Goal: Task Accomplishment & Management: Complete application form

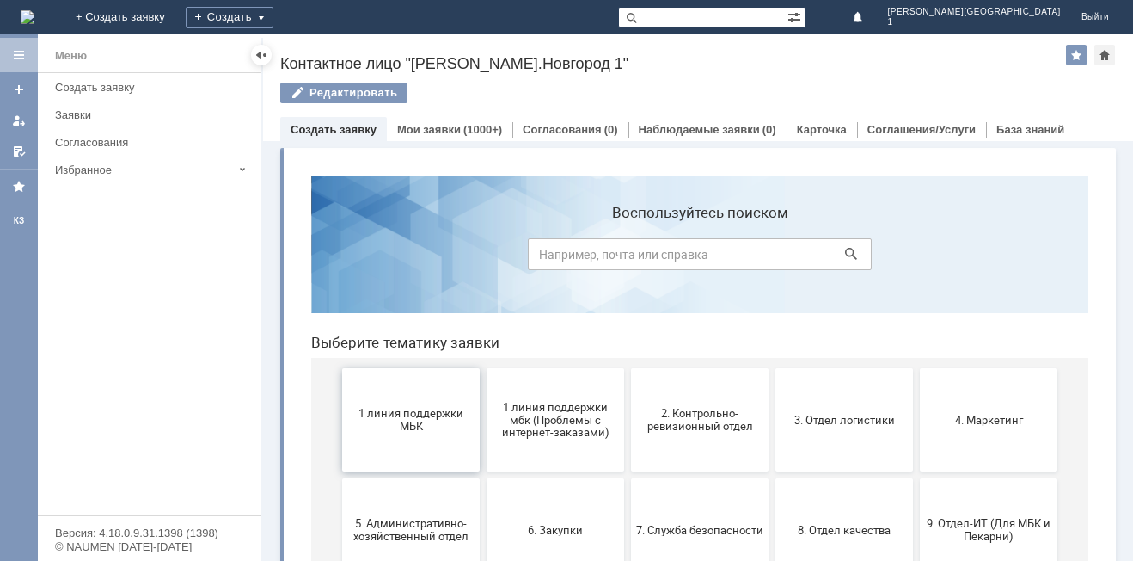
click at [423, 422] on span "1 линия поддержки МБК" at bounding box center [410, 420] width 127 height 26
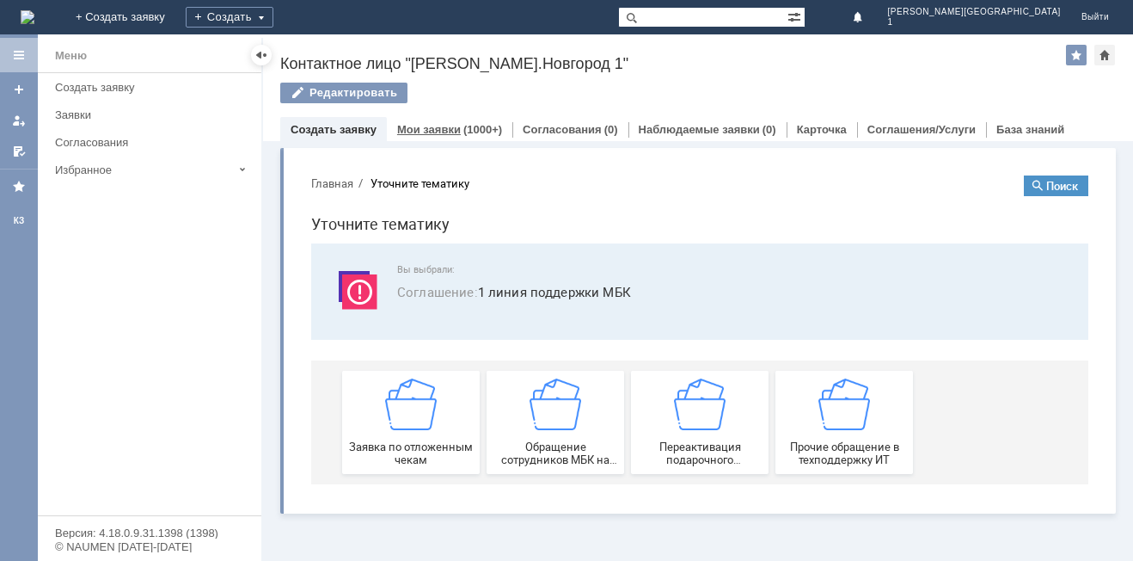
click at [408, 126] on link "Мои заявки" at bounding box center [429, 129] width 64 height 13
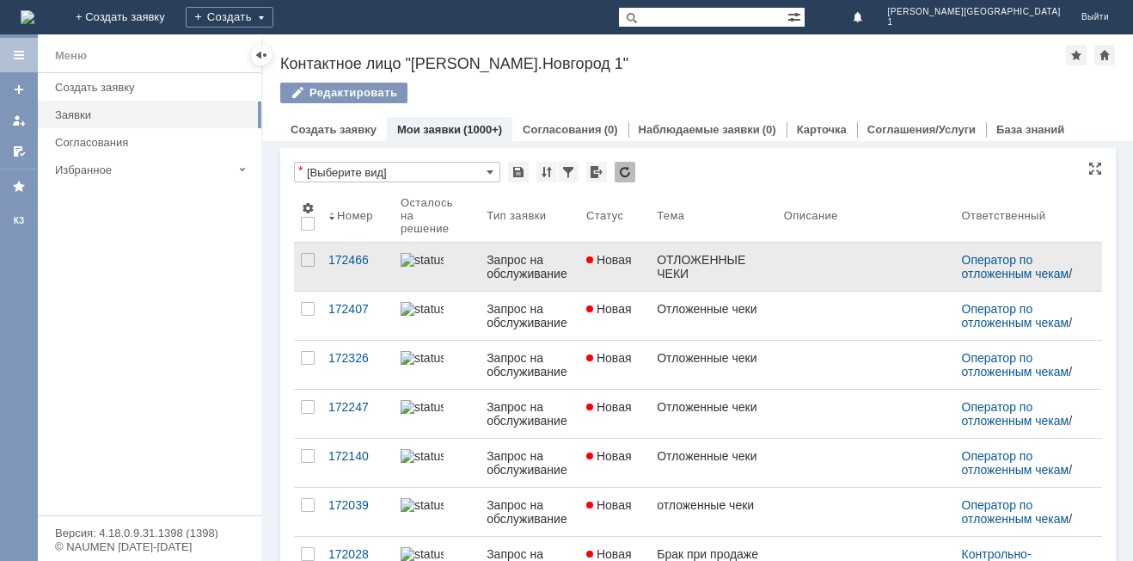
click at [647, 261] on link "Новая" at bounding box center [614, 266] width 71 height 48
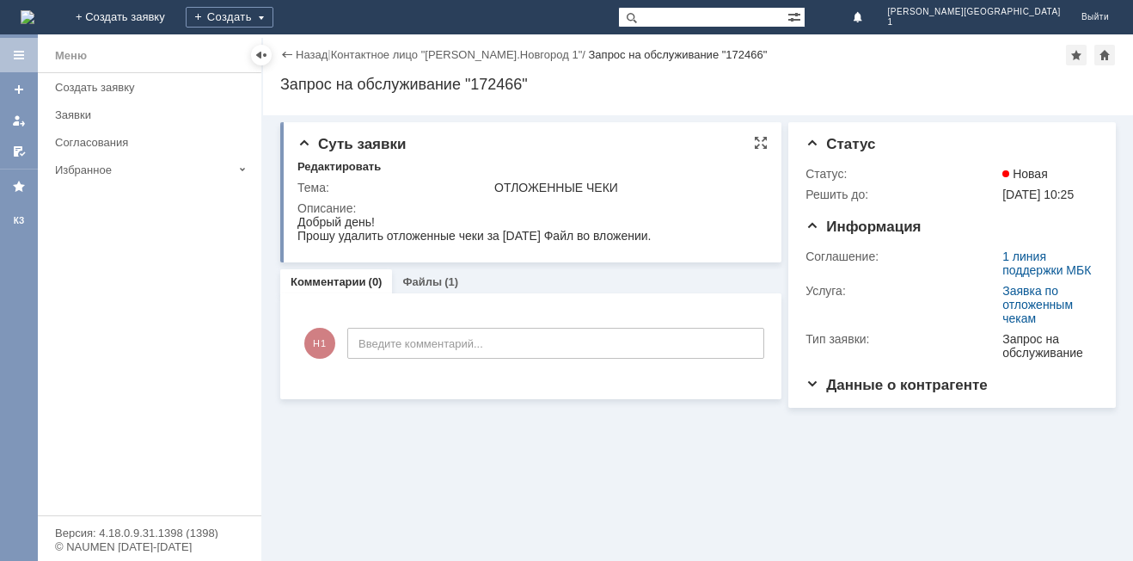
drag, startPoint x: 302, startPoint y: 224, endPoint x: 690, endPoint y: 241, distance: 388.1
click at [690, 241] on html "Добрый день! Прошу удалить отложенные чеки за [DATE] Файл во вложении." at bounding box center [529, 229] width 465 height 28
copy body "Добрый день! Прошу удалить отложенные чеки за [DATE] Файл во вложении."
click at [175, 8] on link "+ Создать заявку" at bounding box center [120, 17] width 110 height 34
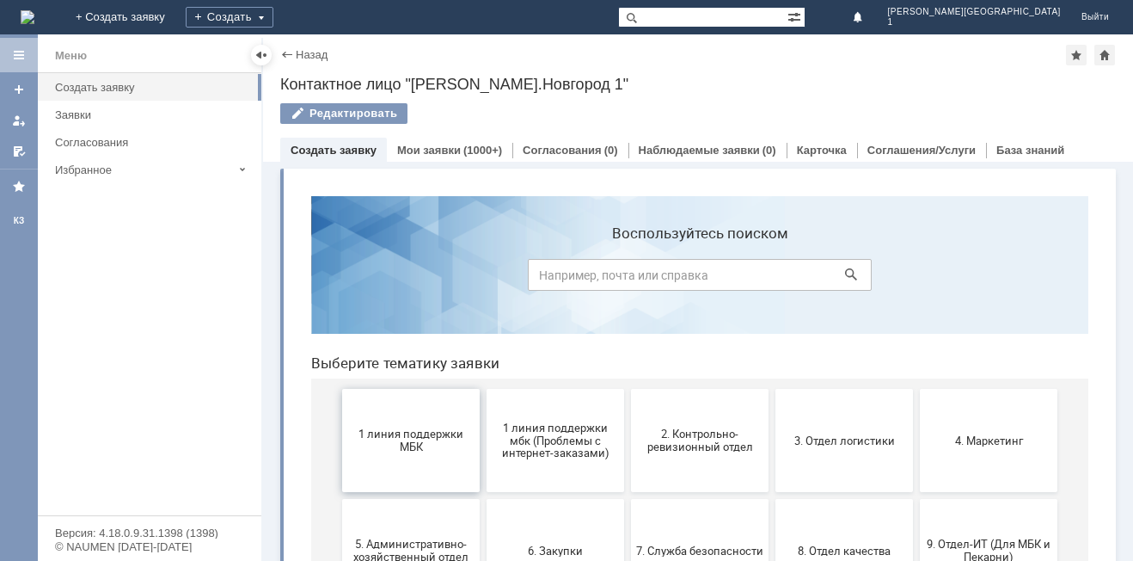
click at [396, 475] on button "1 линия поддержки МБК" at bounding box center [411, 440] width 138 height 103
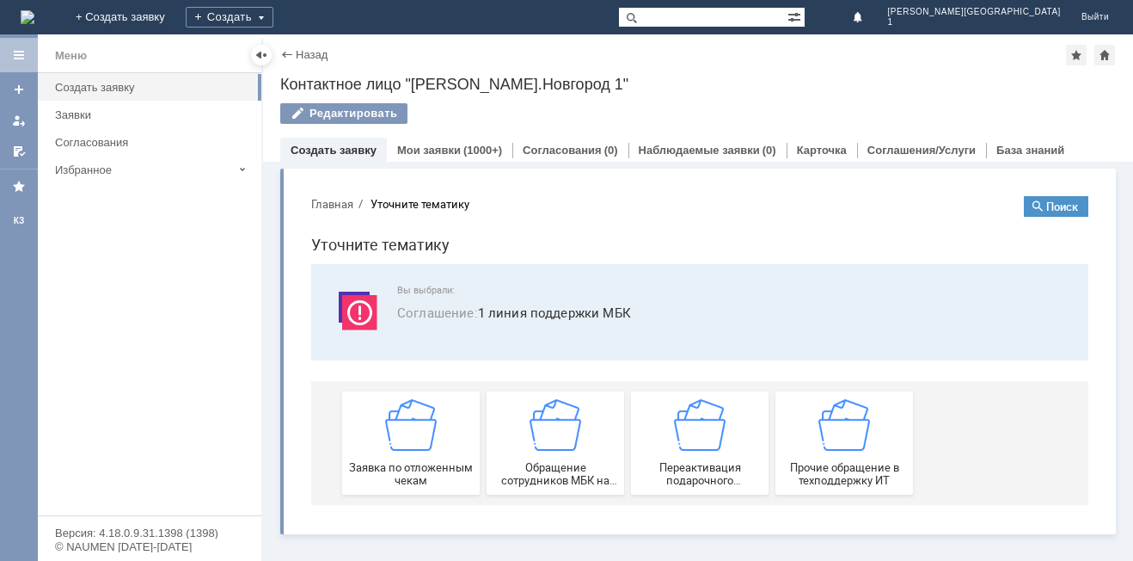
click at [384, 453] on div "Заявка по отложенным чекам" at bounding box center [410, 443] width 127 height 88
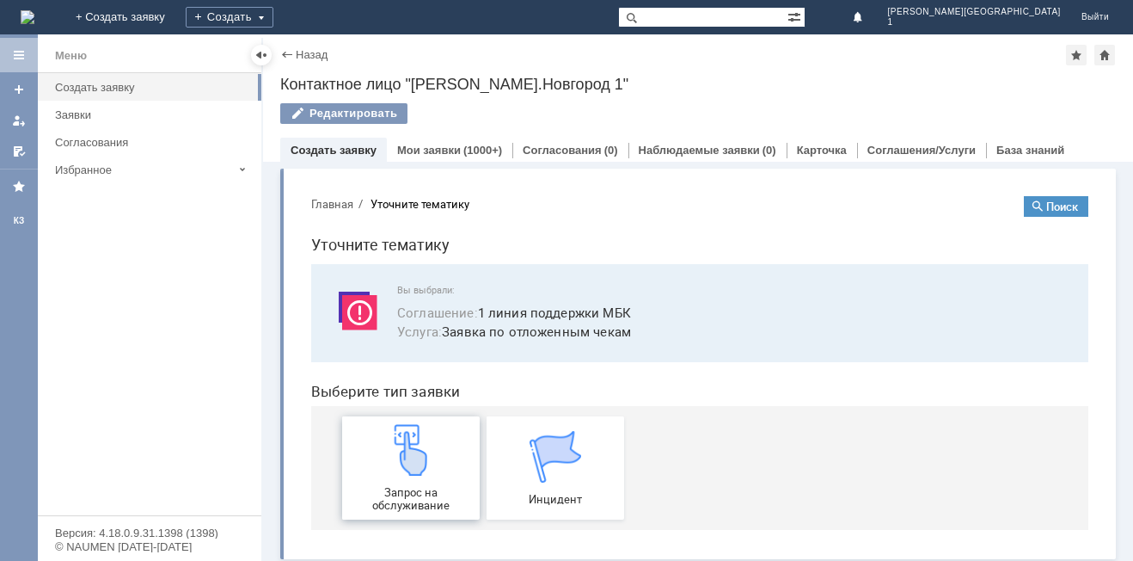
click at [369, 448] on div "Запрос на обслуживание" at bounding box center [410, 468] width 127 height 88
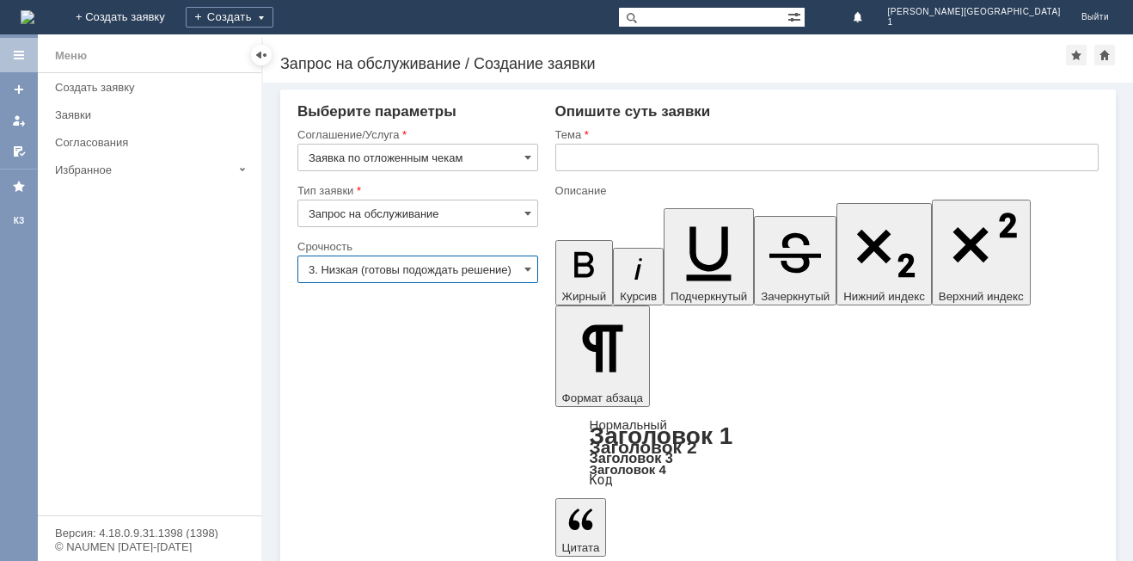
click at [519, 269] on input "3. Низкая (готовы подождать решение)" at bounding box center [417, 269] width 241 height 28
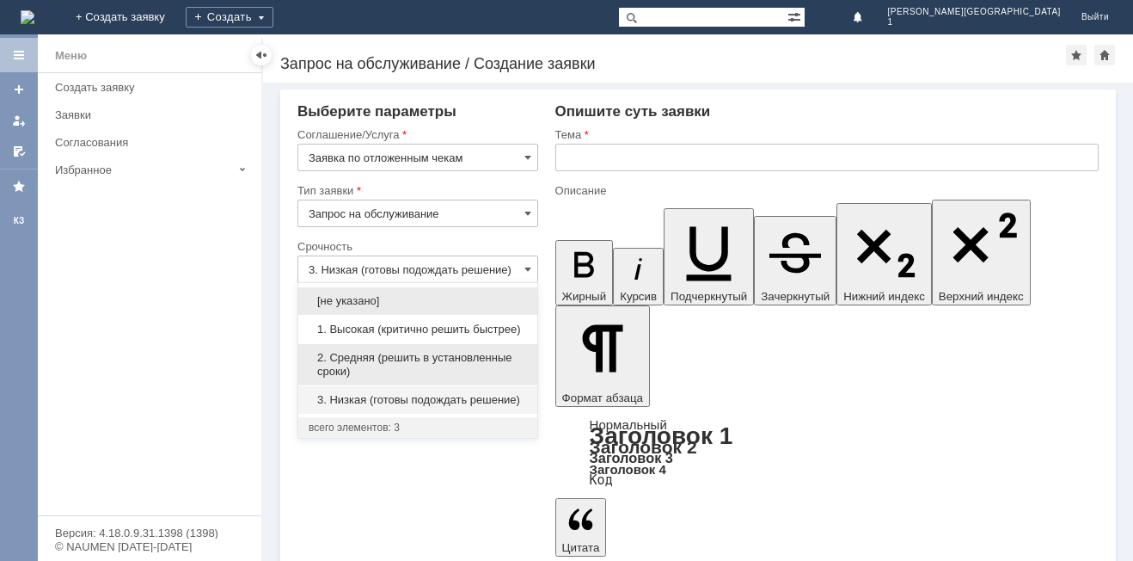
click at [359, 350] on div "2. Средняя (решить в установленные сроки)" at bounding box center [417, 364] width 239 height 41
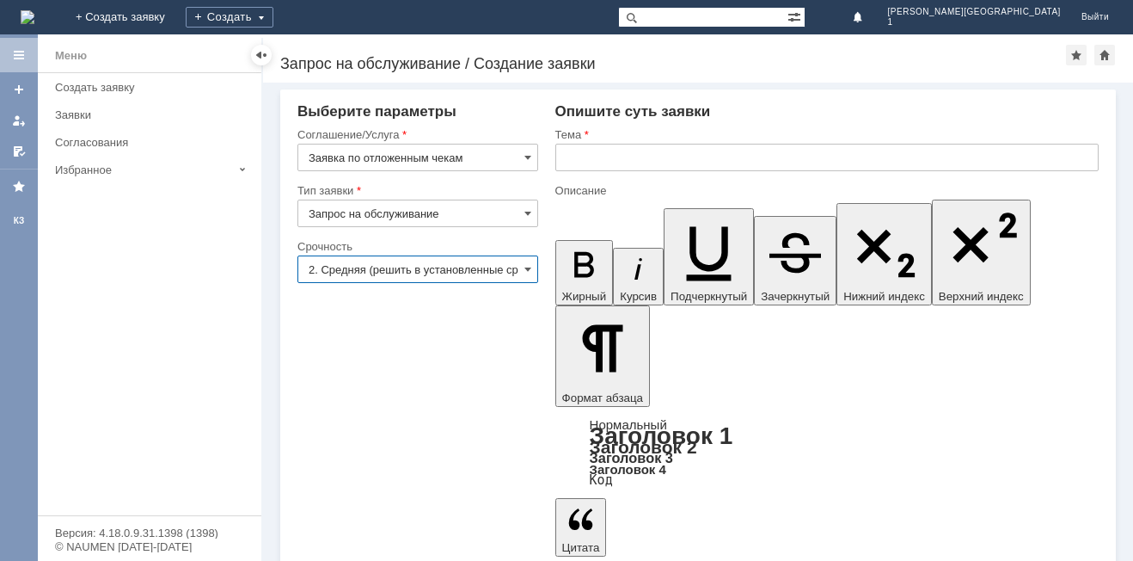
type input "2. Средняя (решить в установленные сроки)"
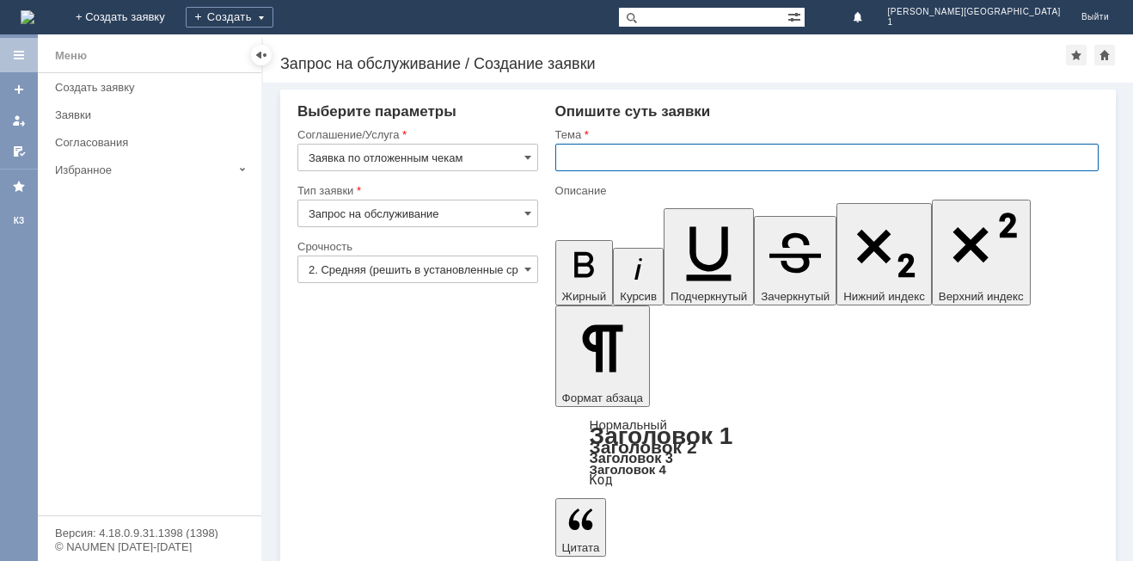
click at [577, 149] on input "text" at bounding box center [826, 158] width 543 height 28
type input "Отложенные чеки"
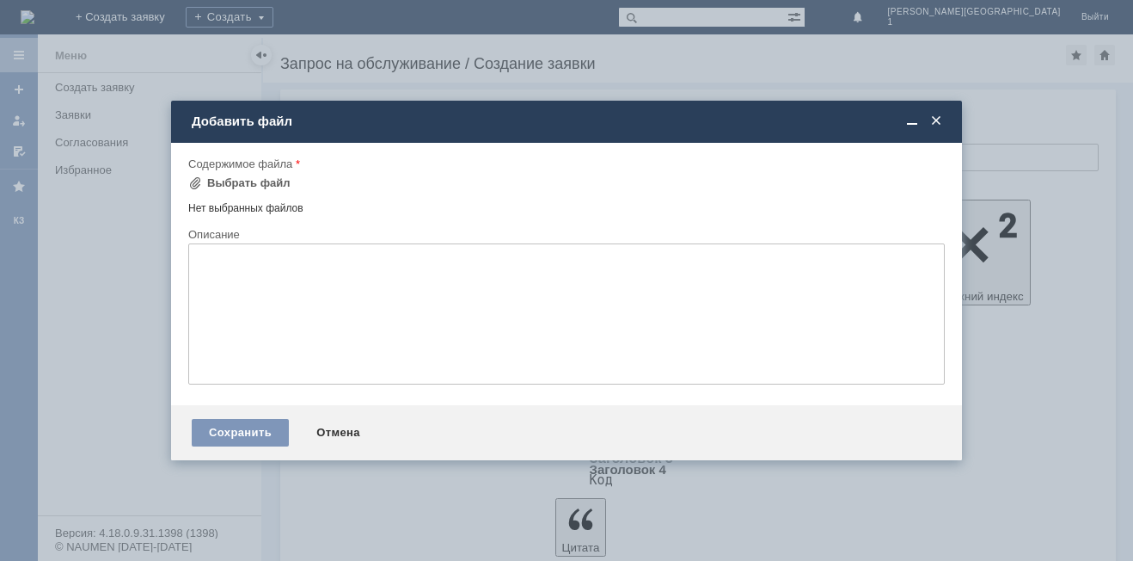
click at [935, 124] on span at bounding box center [936, 120] width 17 height 15
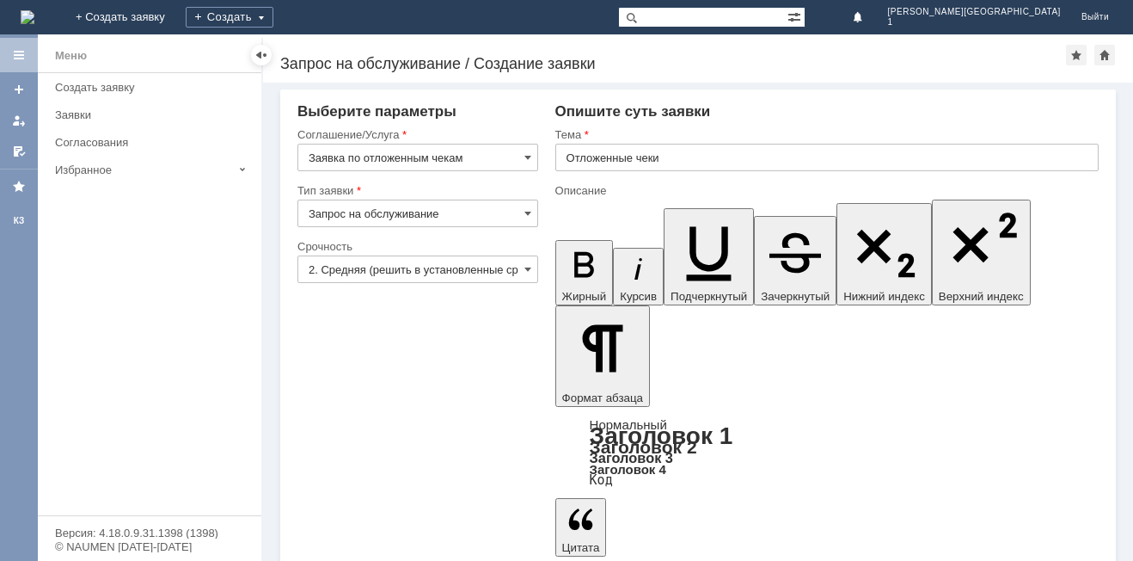
drag, startPoint x: 776, startPoint y: 4107, endPoint x: 794, endPoint y: 4109, distance: 18.1
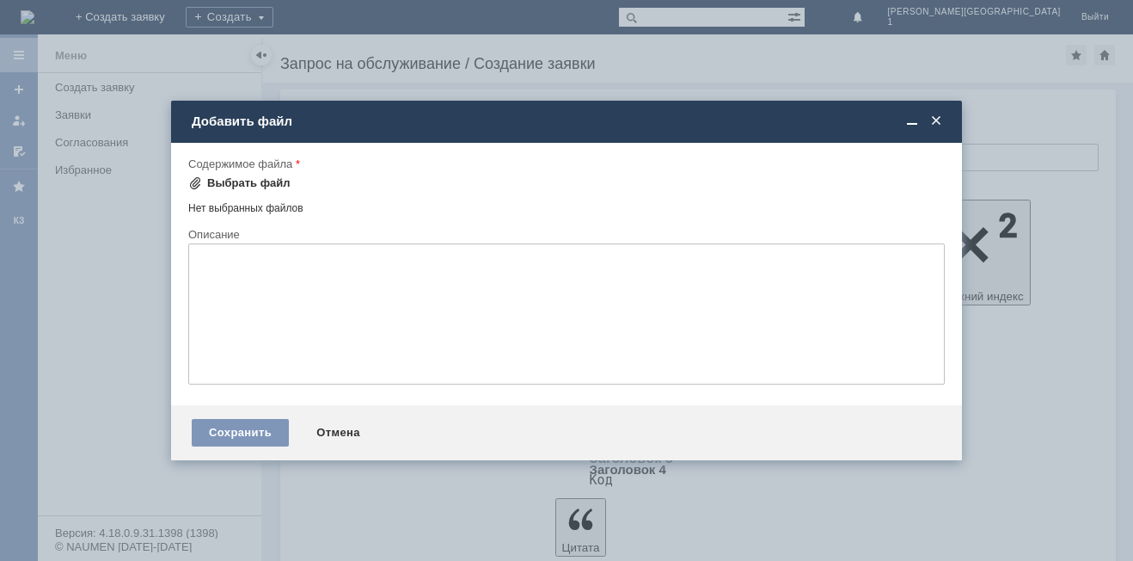
click at [248, 187] on div "Выбрать файл" at bounding box center [248, 183] width 83 height 14
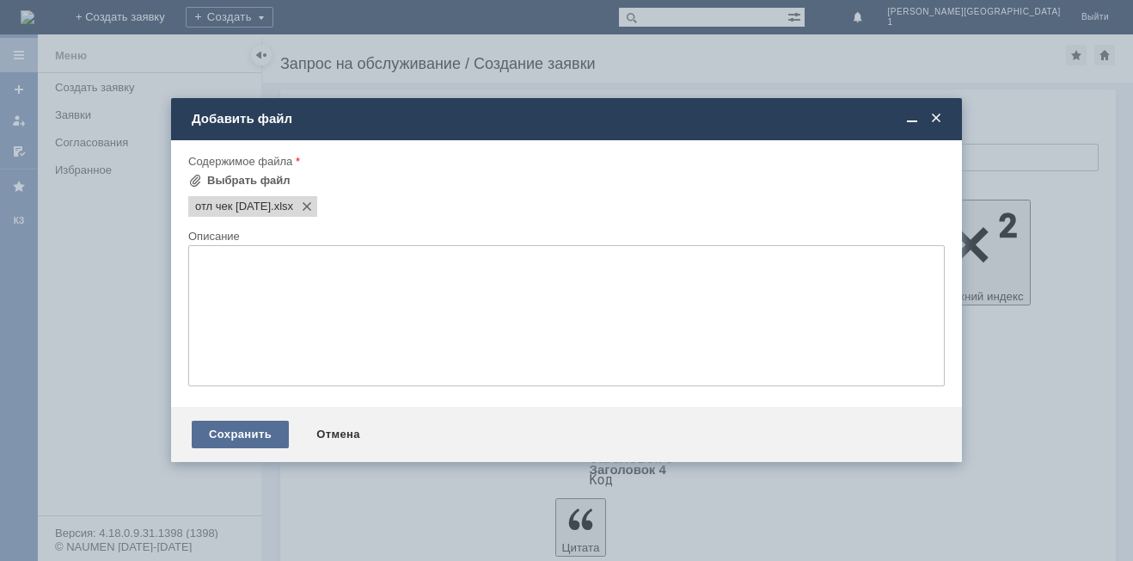
click at [206, 427] on div "Сохранить" at bounding box center [240, 434] width 97 height 28
